Goal: Task Accomplishment & Management: Manage account settings

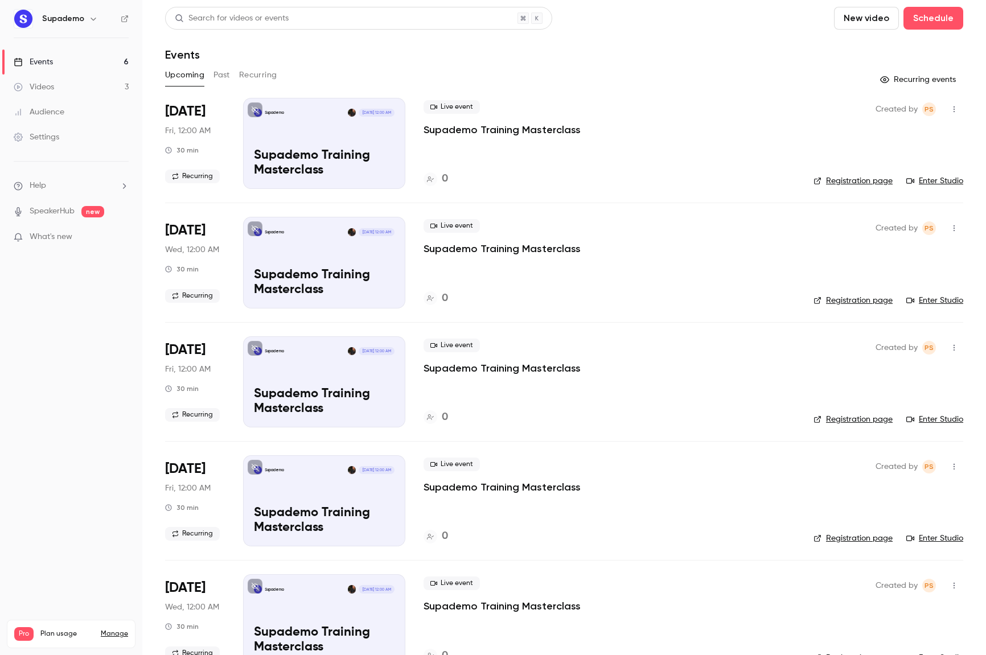
click at [116, 630] on link "Manage" at bounding box center [114, 634] width 27 height 9
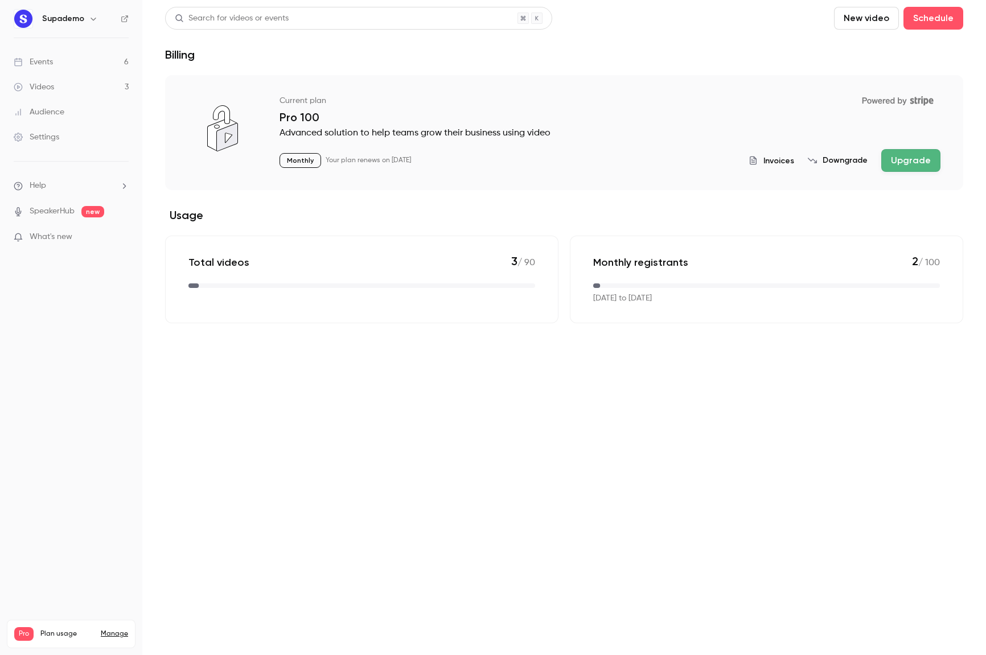
click at [855, 158] on button "Downgrade" at bounding box center [838, 160] width 60 height 11
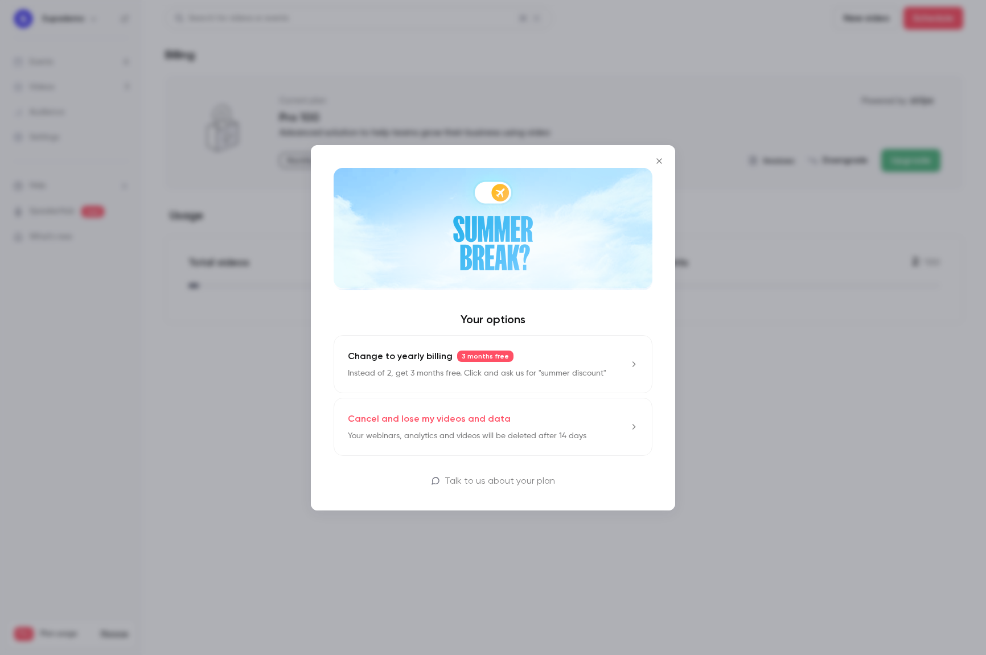
click at [596, 429] on link "Cancel and lose my videos and data Your webinars, analytics and videos will be …" at bounding box center [493, 427] width 319 height 58
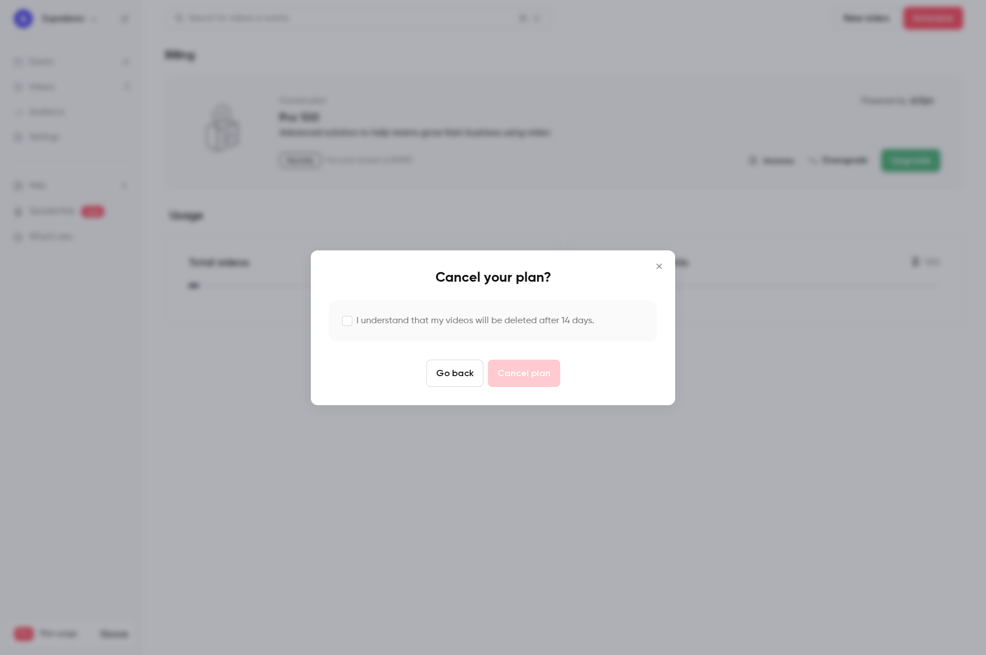
click at [449, 383] on button "Go back" at bounding box center [454, 373] width 57 height 27
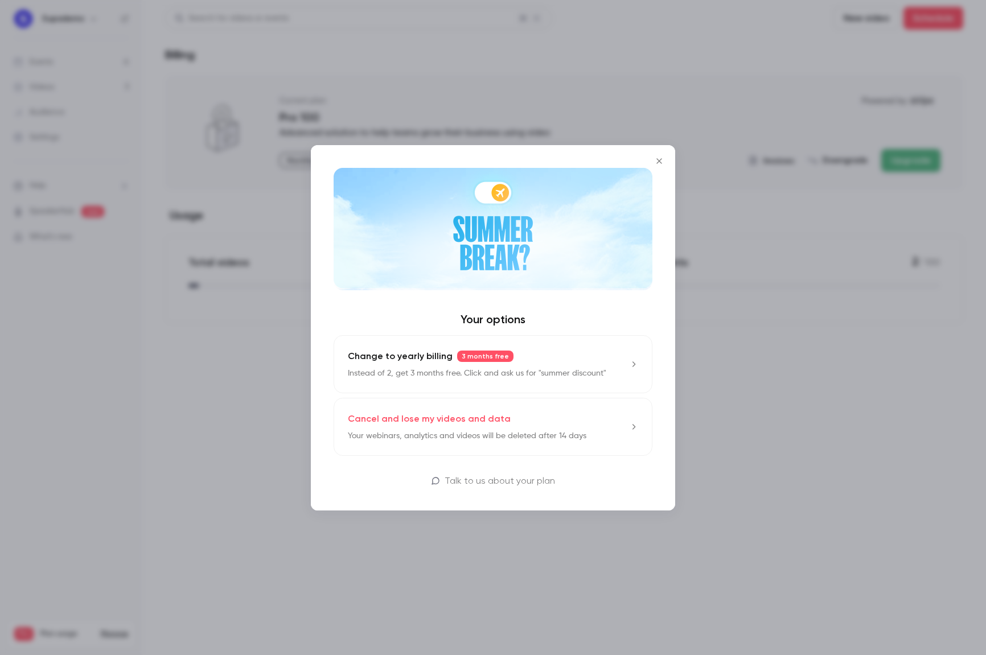
click at [657, 157] on icon "Close" at bounding box center [659, 161] width 14 height 9
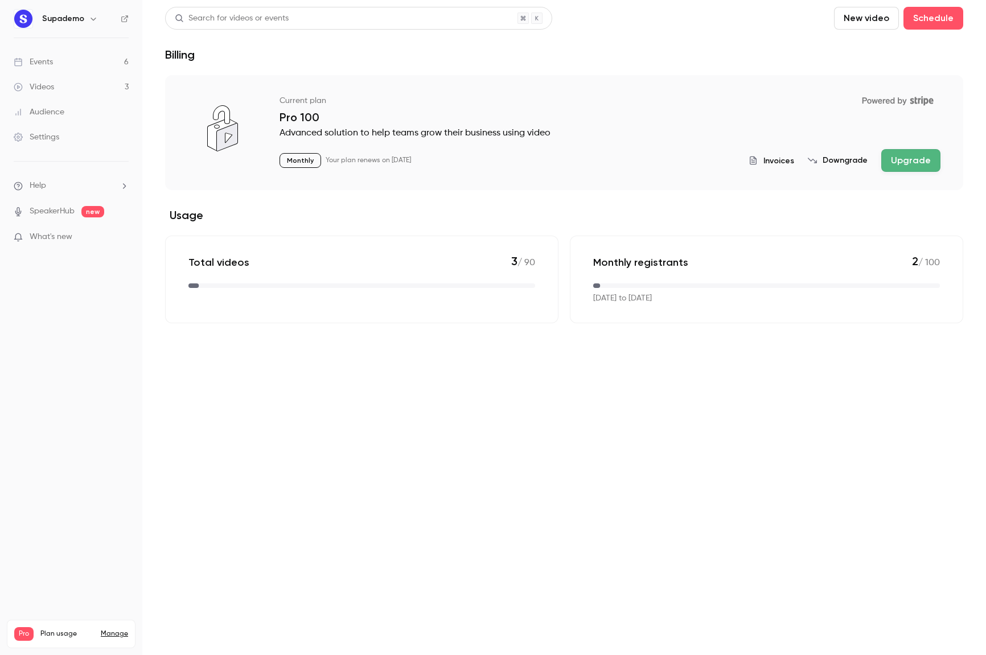
click at [66, 86] on link "Videos 3" at bounding box center [71, 87] width 142 height 25
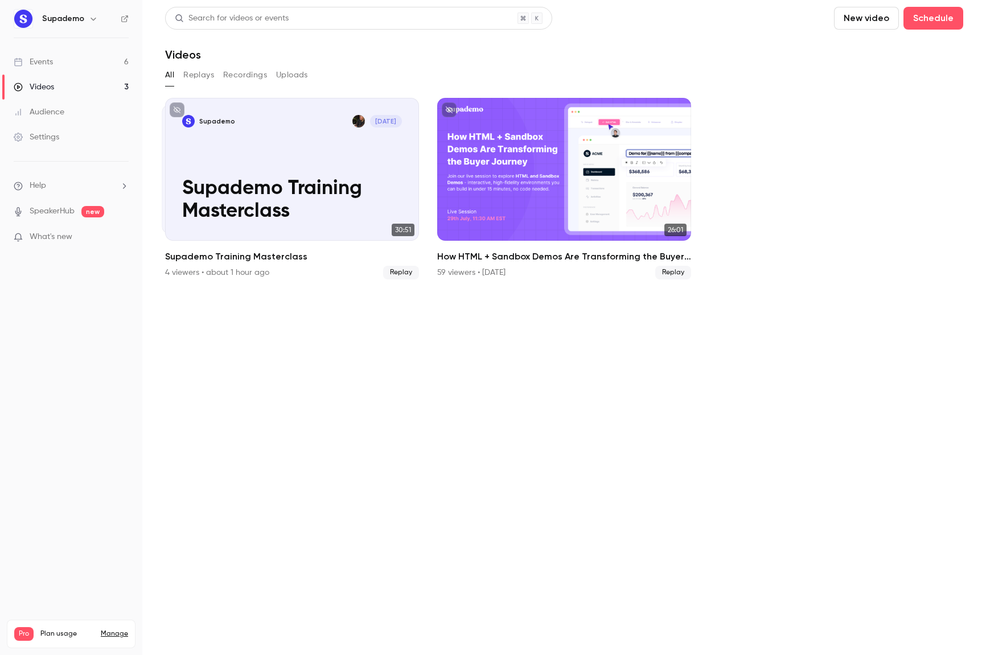
click at [243, 76] on button "Recordings" at bounding box center [245, 75] width 44 height 18
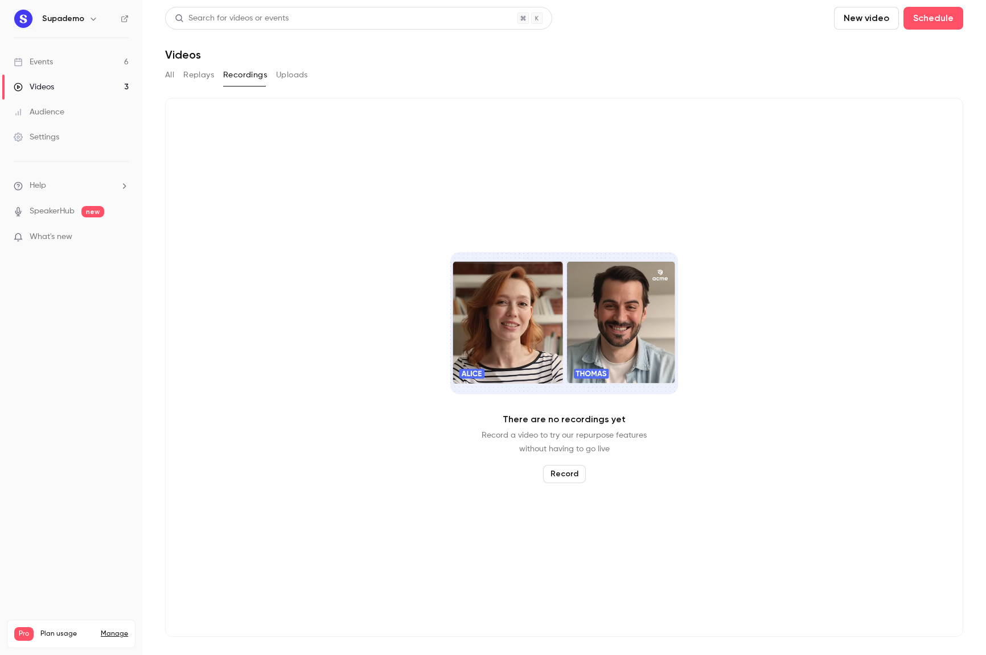
click at [176, 78] on div "All Replays Recordings Uploads" at bounding box center [564, 75] width 798 height 18
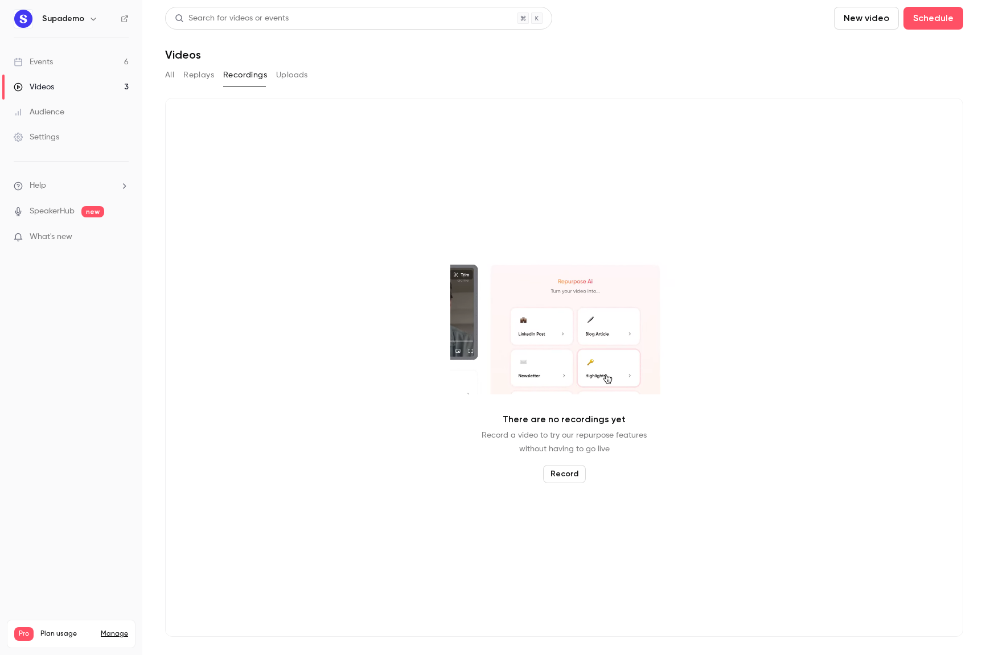
click at [172, 76] on button "All" at bounding box center [169, 75] width 9 height 18
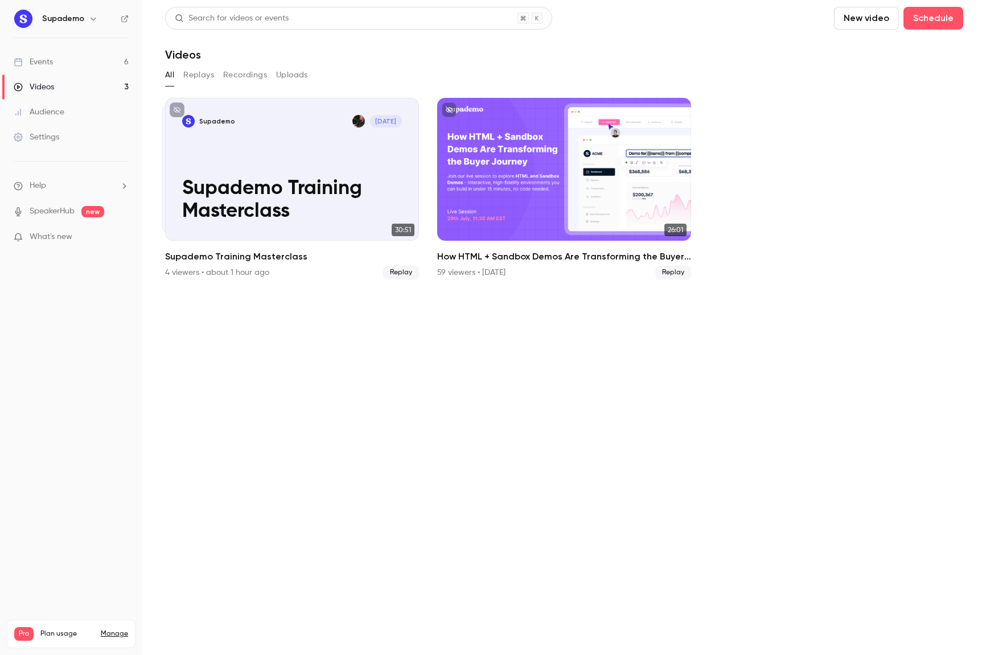
click at [116, 630] on link "Manage" at bounding box center [114, 634] width 27 height 9
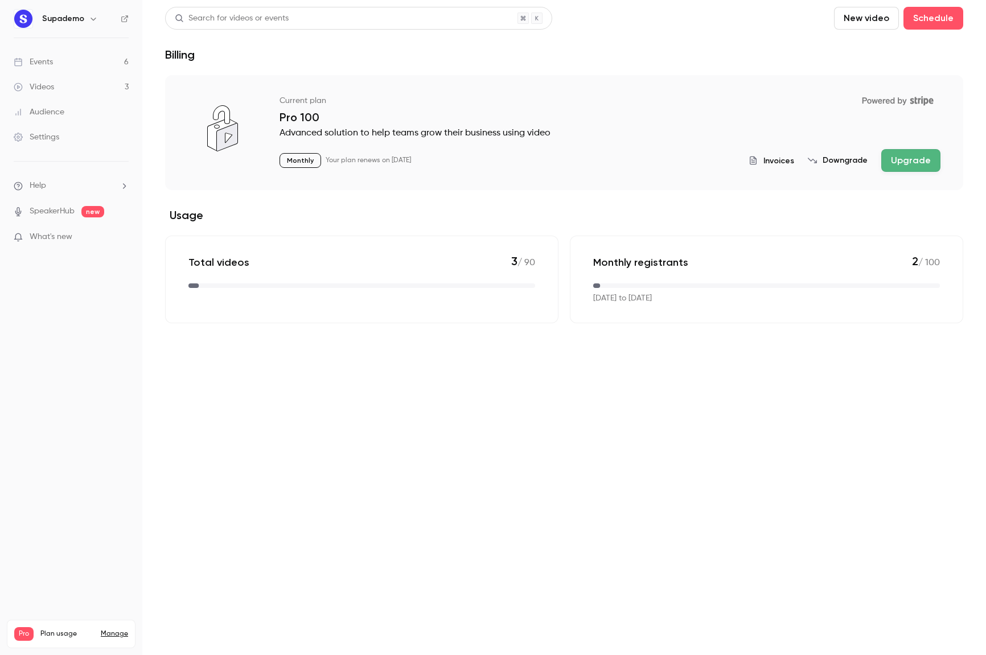
click at [116, 630] on link "Manage" at bounding box center [114, 634] width 27 height 9
click at [120, 630] on link "Manage" at bounding box center [114, 634] width 27 height 9
click at [853, 159] on button "Downgrade" at bounding box center [838, 160] width 60 height 11
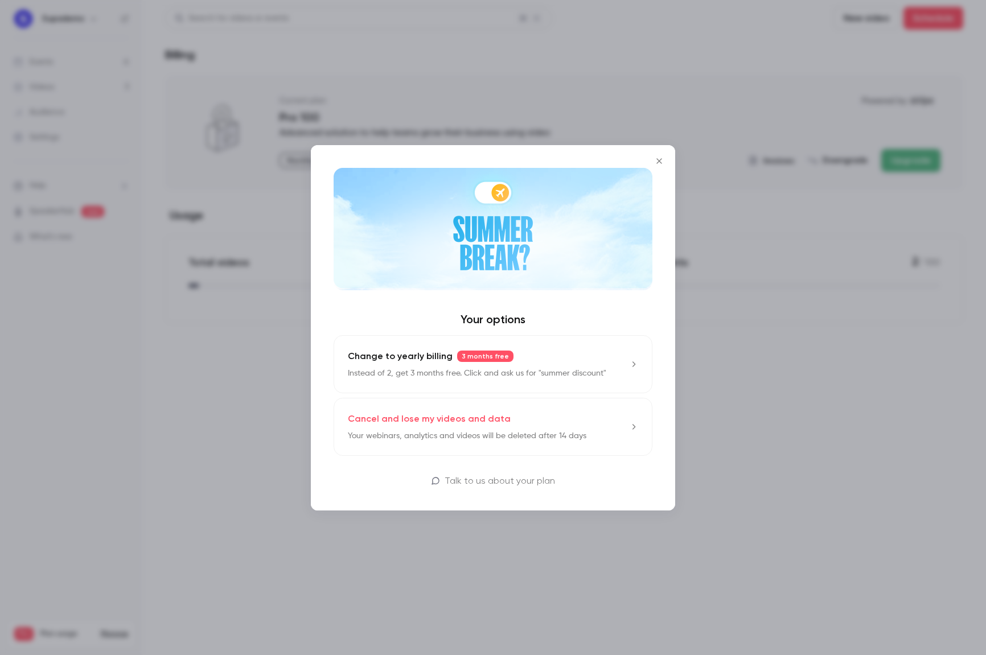
click at [457, 426] on div "Cancel and lose my videos and data Your webinars, analytics and videos will be …" at bounding box center [467, 427] width 239 height 30
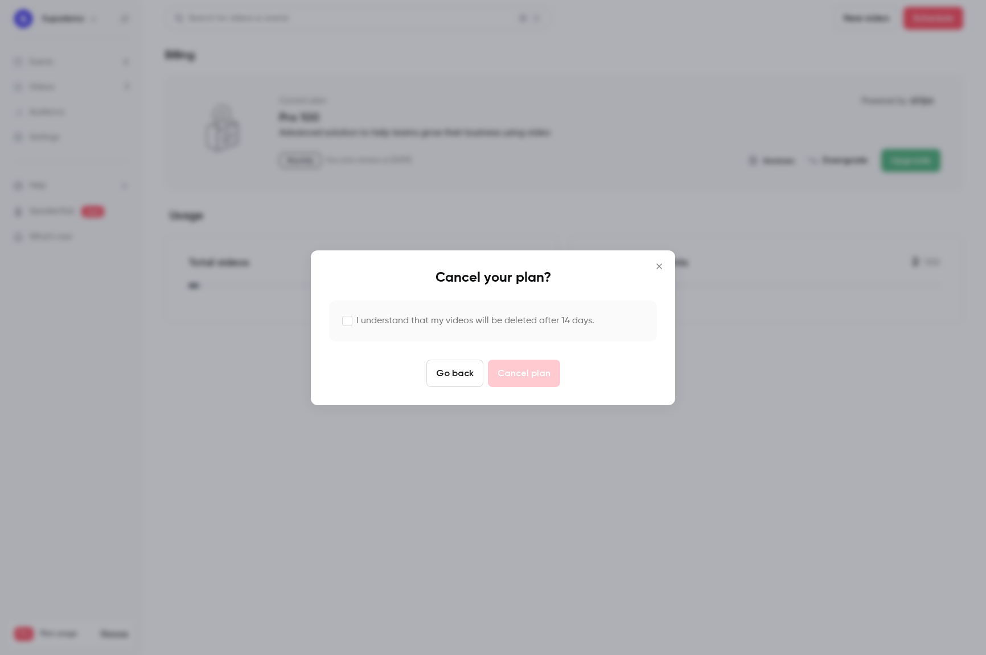
click at [428, 320] on label "I understand that my videos will be deleted after 14 days." at bounding box center [475, 321] width 238 height 14
click at [542, 391] on div "Cancel your plan? I understand that my videos will be deleted after 14 days. Go…" at bounding box center [493, 327] width 364 height 155
click at [539, 377] on button "Cancel plan" at bounding box center [524, 373] width 72 height 27
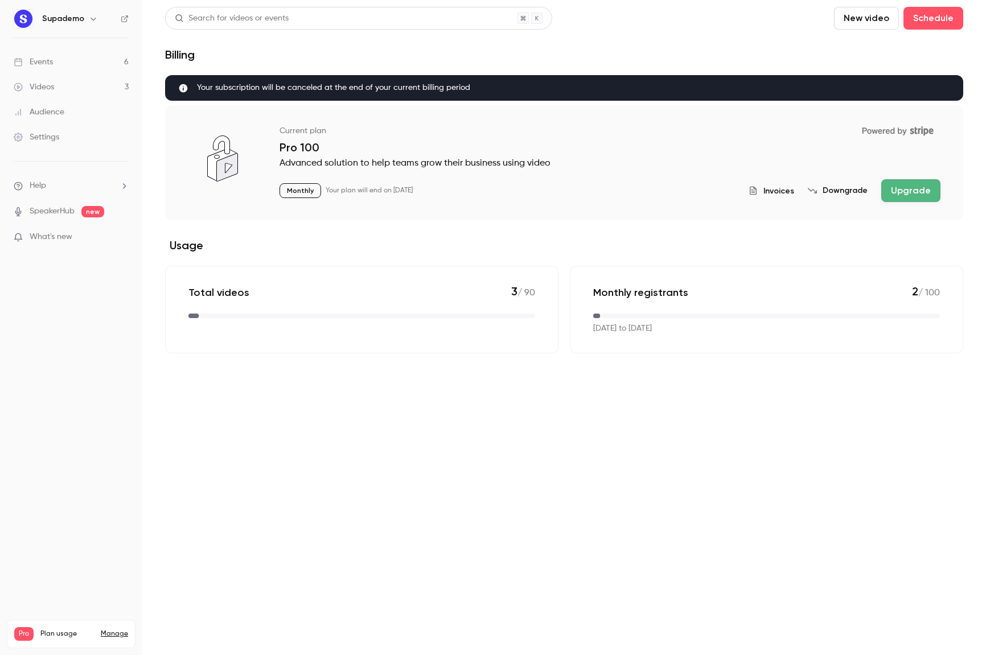
click at [65, 641] on div "Videos 3 / 90 Monthly registrants 2 / 100" at bounding box center [71, 661] width 114 height 41
click at [265, 504] on main "Search for videos or events New video Schedule Billing Your subscription will b…" at bounding box center [564, 327] width 844 height 655
click at [205, 482] on main "Search for videos or events New video Schedule Billing Your subscription will b…" at bounding box center [564, 327] width 844 height 655
